Goal: Task Accomplishment & Management: Use online tool/utility

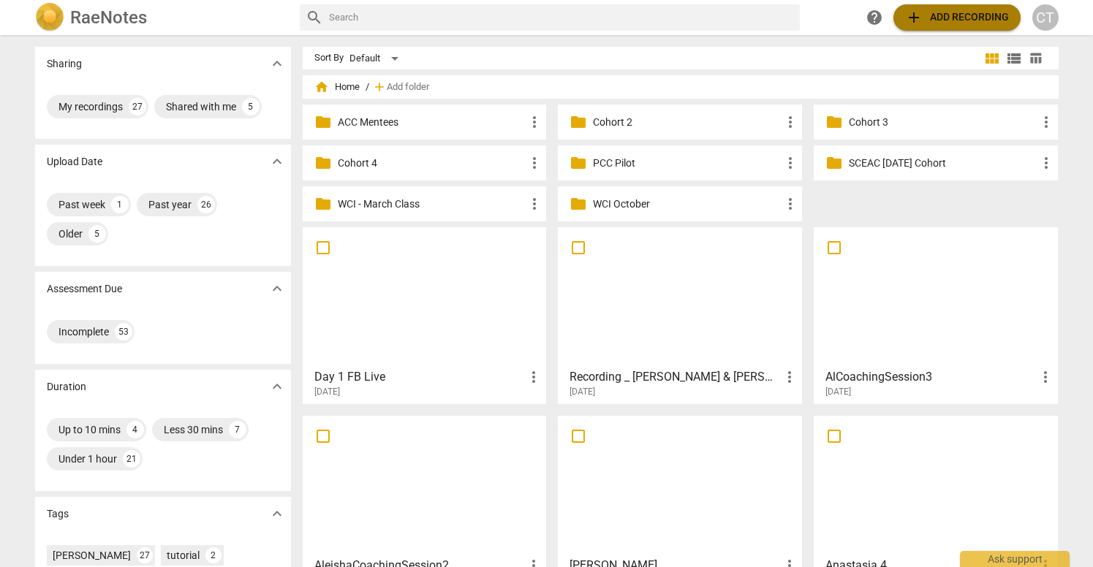
click at [964, 14] on span "add Add recording" at bounding box center [957, 18] width 104 height 18
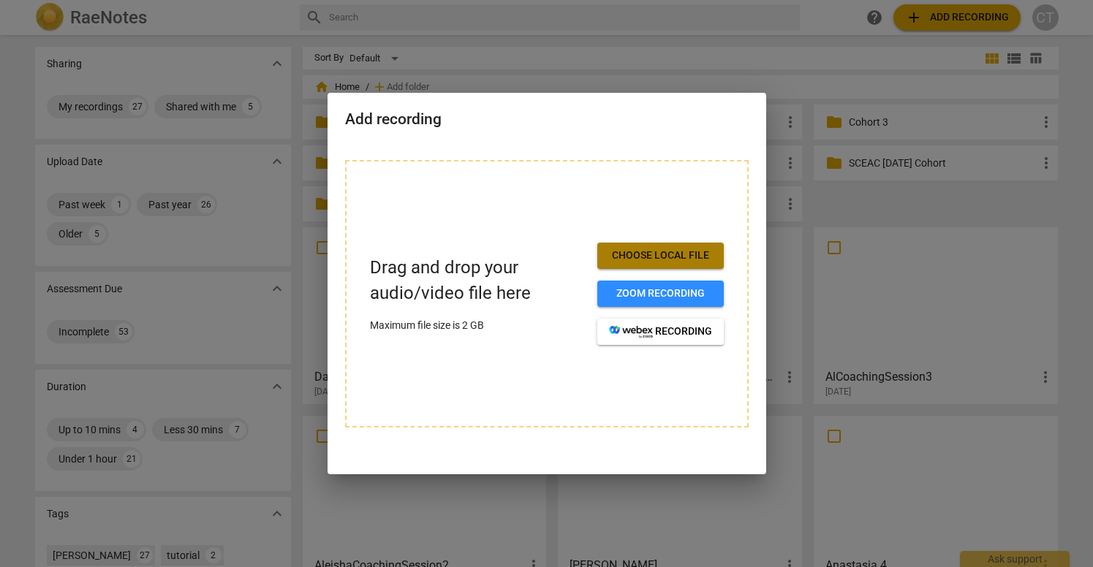
click at [695, 253] on span "Choose local file" at bounding box center [660, 256] width 103 height 15
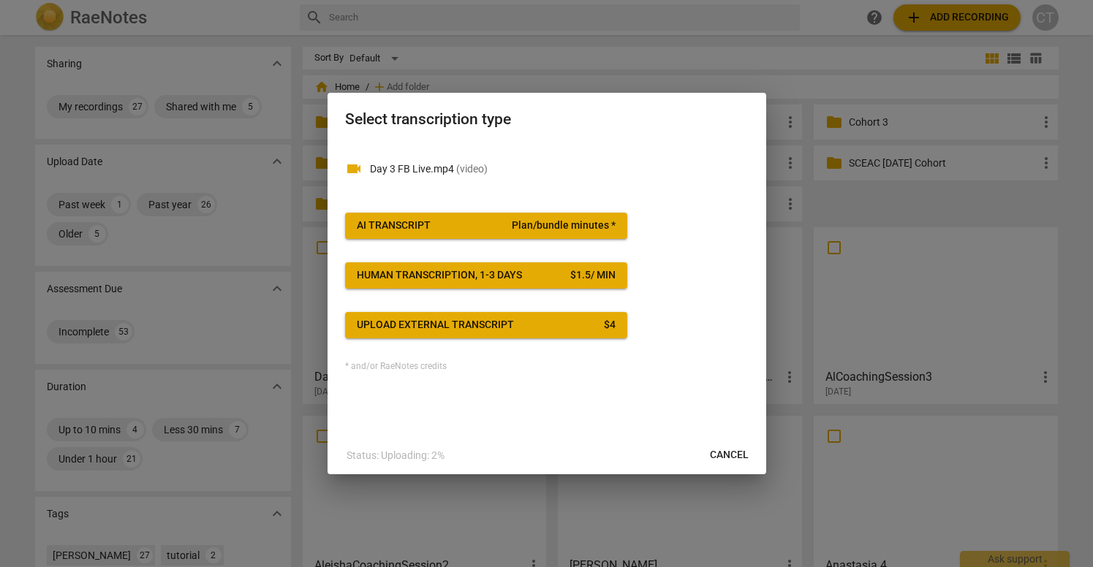
click at [509, 229] on span "AI Transcript Plan/bundle minutes *" at bounding box center [486, 226] width 259 height 15
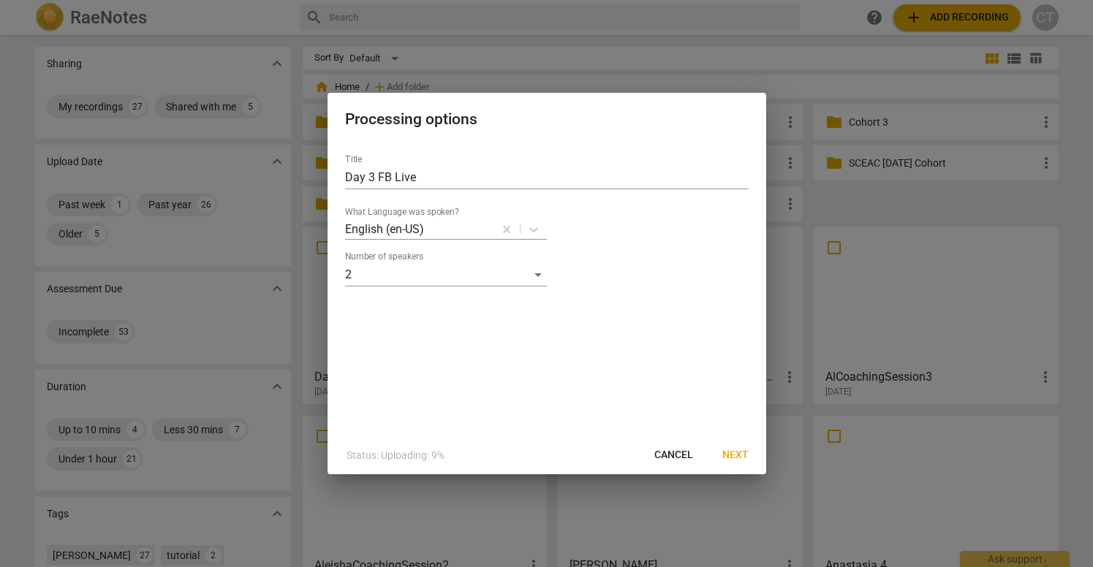
click at [741, 450] on span "Next" at bounding box center [735, 455] width 26 height 15
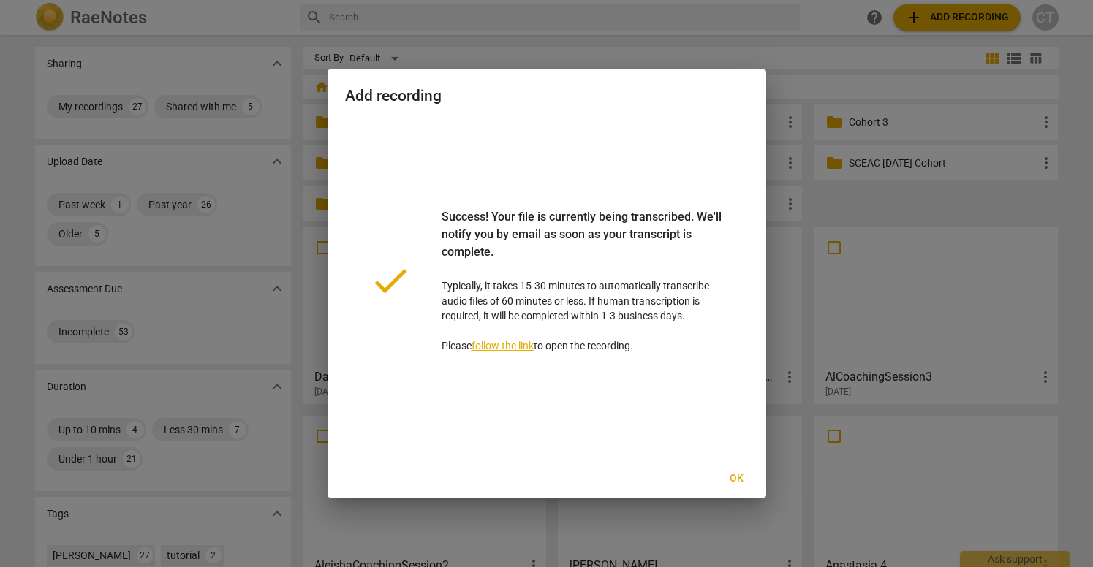
click at [739, 475] on span "Ok" at bounding box center [736, 479] width 23 height 15
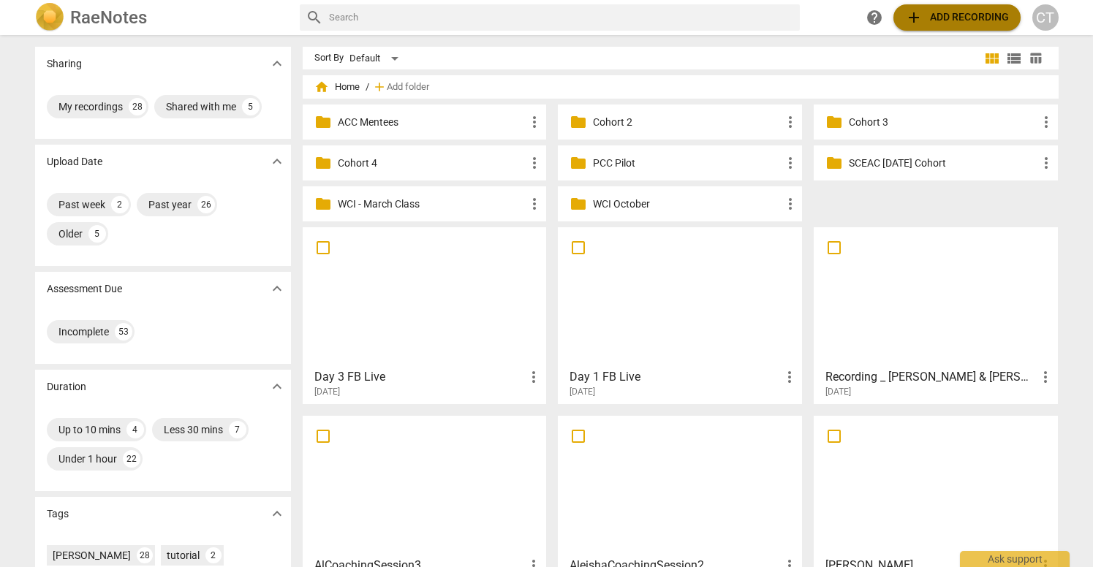
click at [920, 26] on span "add" at bounding box center [914, 18] width 18 height 18
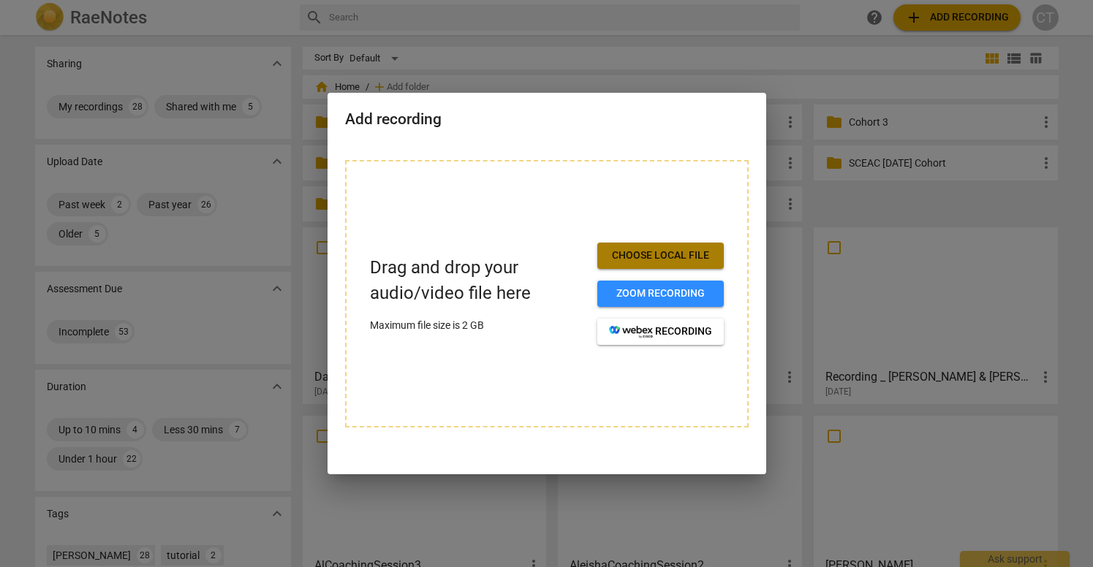
click at [700, 249] on span "Choose local file" at bounding box center [660, 256] width 103 height 15
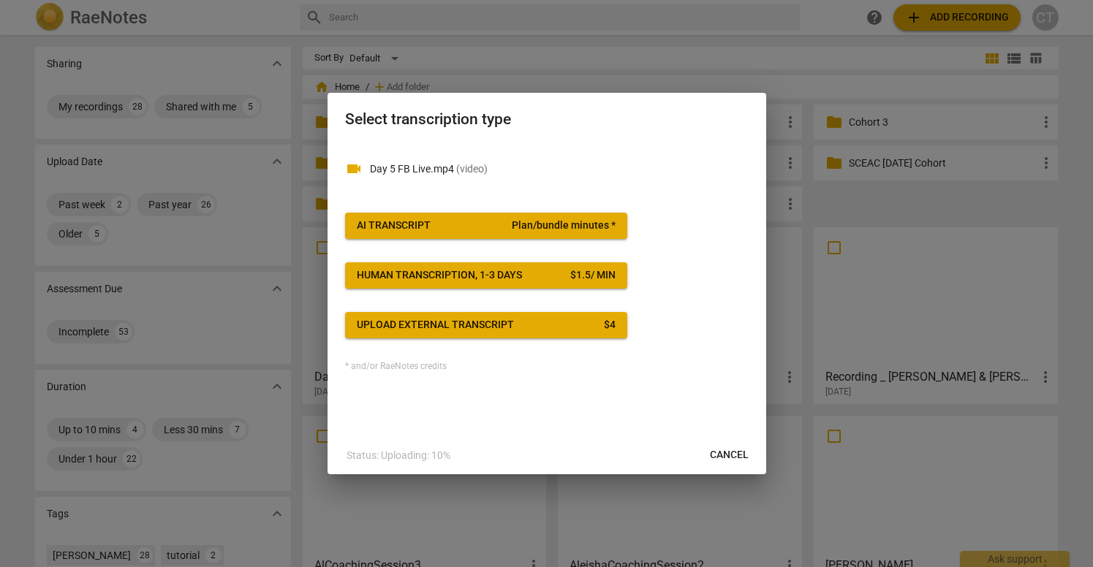
click at [572, 228] on span "Plan/bundle minutes *" at bounding box center [564, 226] width 104 height 15
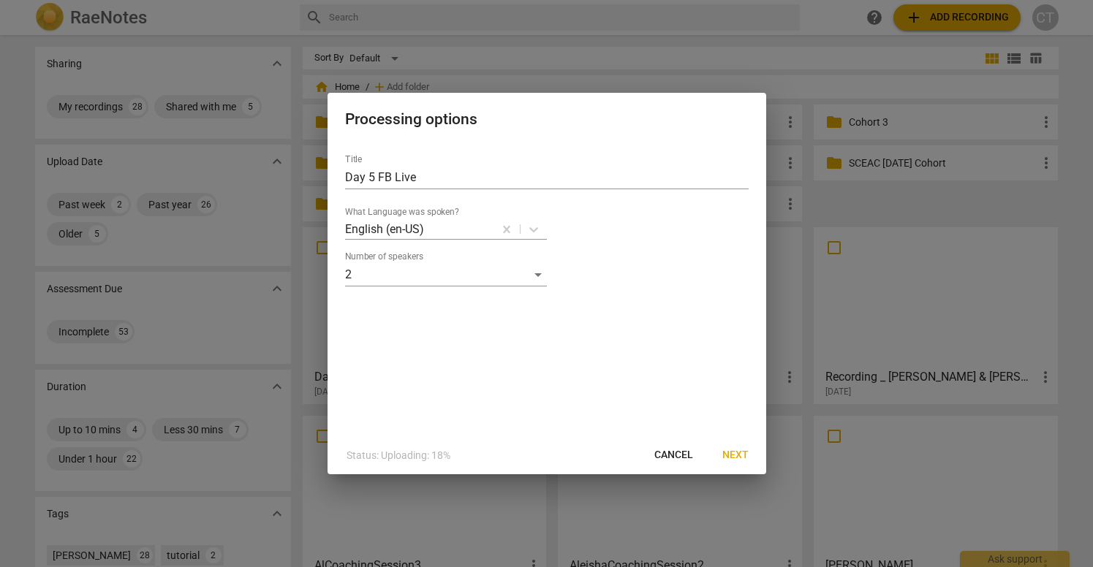
click at [730, 455] on span "Next" at bounding box center [735, 455] width 26 height 15
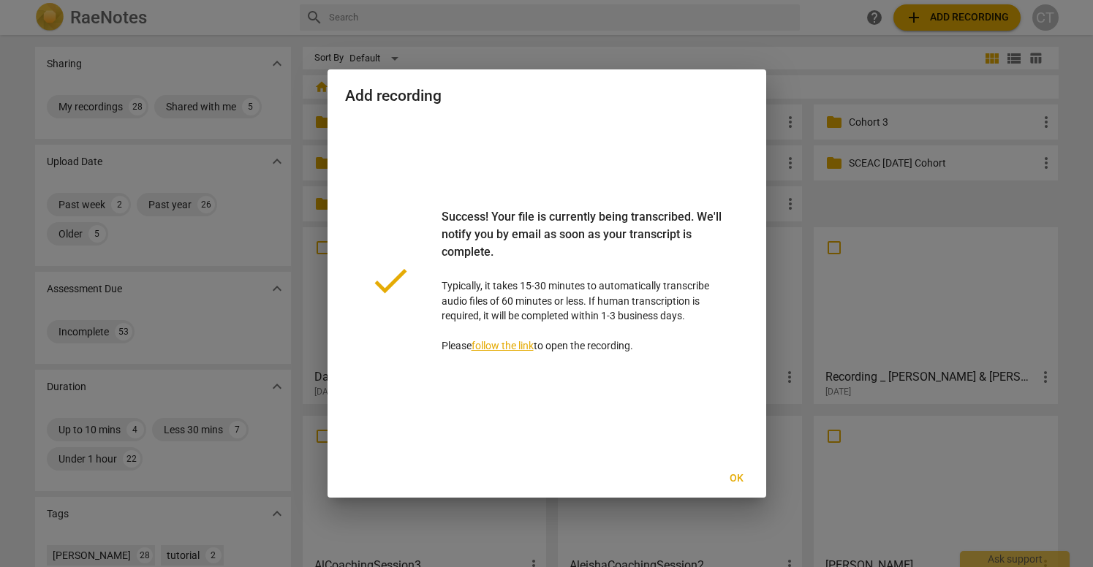
click at [741, 479] on span "Ok" at bounding box center [736, 479] width 23 height 15
